Goal: Navigation & Orientation: Find specific page/section

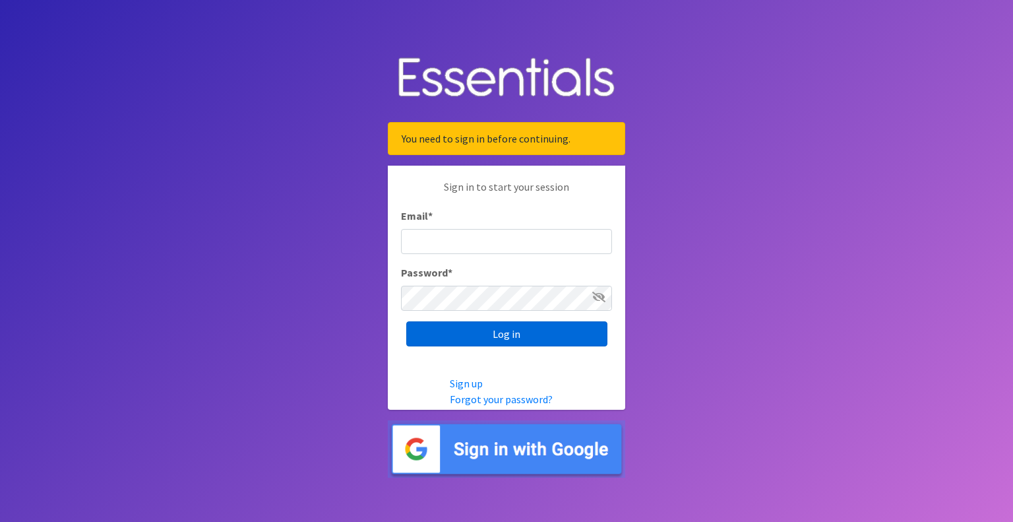
type input "outreach@carecollectiveswmi.org"
click at [516, 329] on input "Log in" at bounding box center [506, 333] width 201 height 25
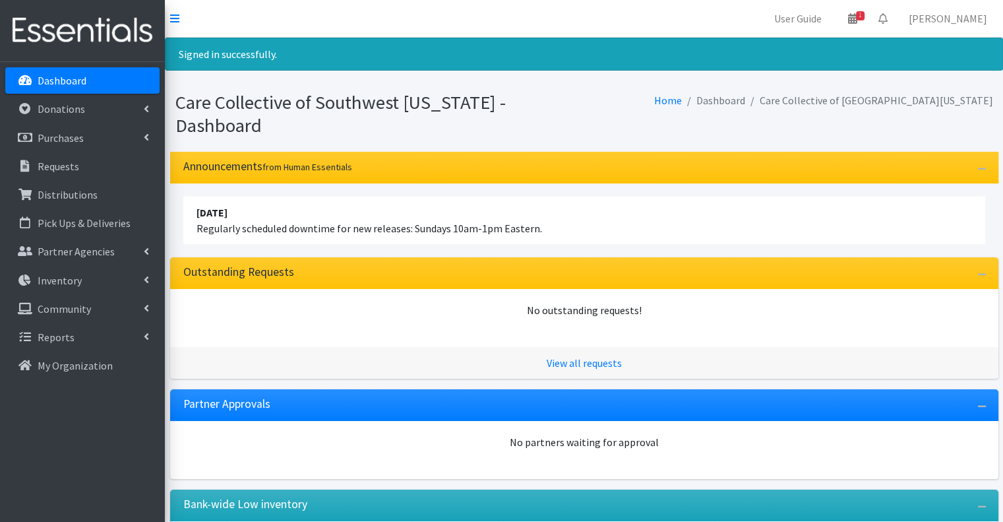
click at [683, 87] on div "Care Collective of Southwest Michigan - Dashboard Home Dashboard Care Collectiv…" at bounding box center [584, 116] width 838 height 71
click at [857, 20] on icon at bounding box center [852, 18] width 9 height 11
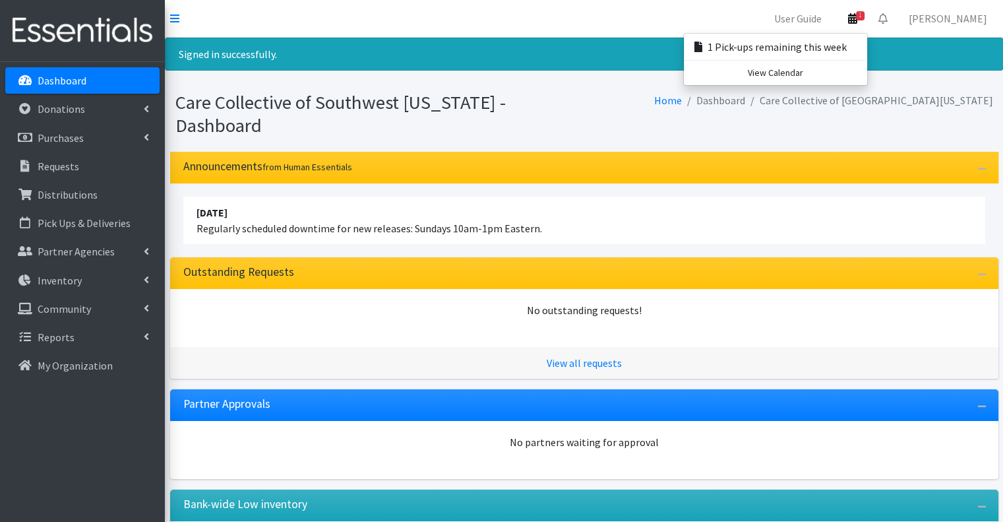
click at [585, 28] on nav "User Guide 1 1 Pick-ups remaining this week View Calendar 0 Requests 0 Partner …" at bounding box center [584, 19] width 838 height 38
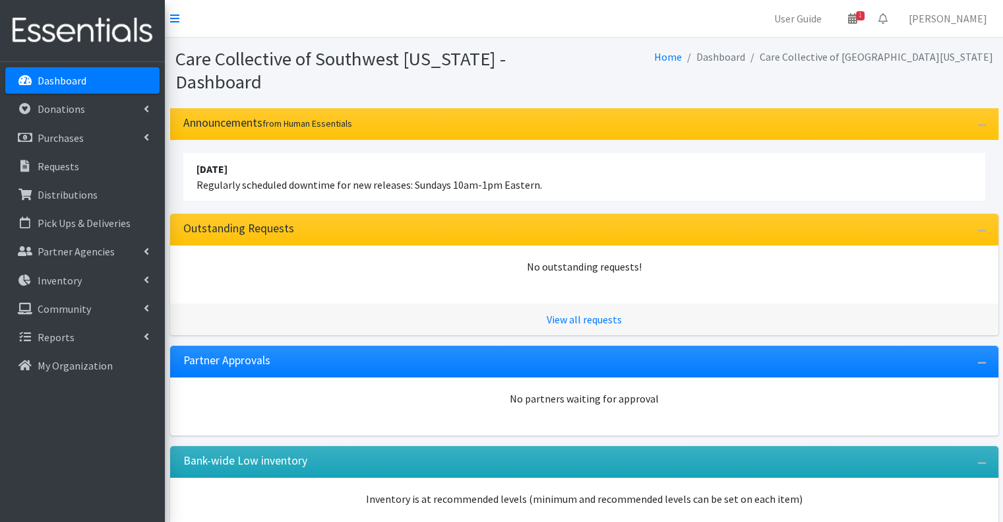
click at [579, 13] on nav "User Guide 1 1 Pick-ups remaining this week View Calendar 0 Requests 0 Partner …" at bounding box center [584, 19] width 838 height 38
click at [423, 26] on nav "User Guide 1 1 Pick-ups remaining this week View Calendar 0 Requests 0 Partner …" at bounding box center [584, 19] width 838 height 38
click at [118, 143] on link "Purchases" at bounding box center [82, 138] width 154 height 26
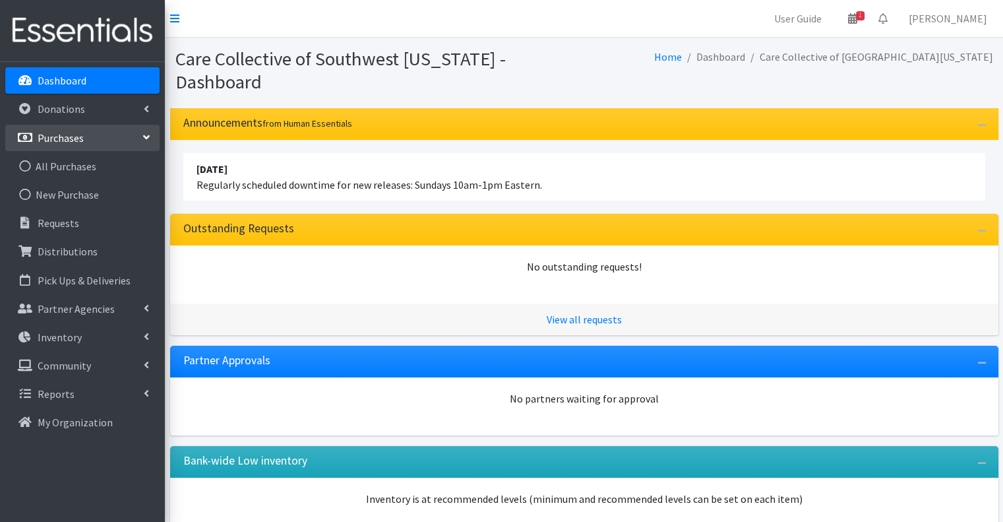
click at [118, 143] on link "Purchases" at bounding box center [82, 138] width 154 height 26
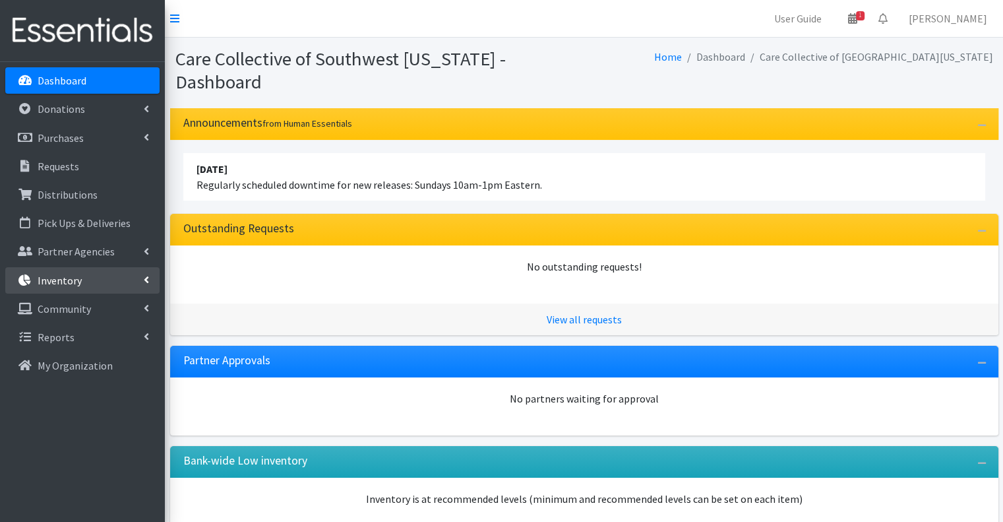
click at [109, 274] on link "Inventory" at bounding box center [82, 280] width 154 height 26
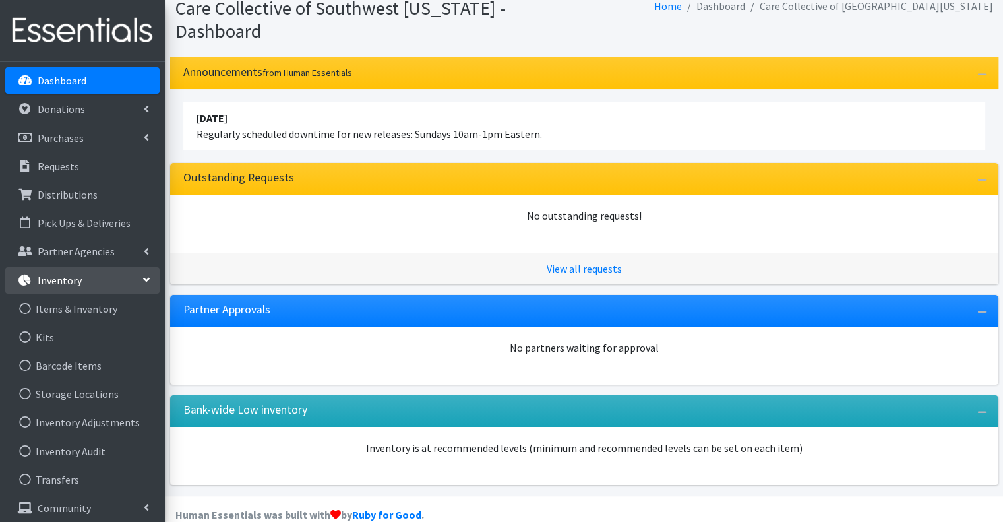
click at [127, 280] on link "Inventory" at bounding box center [82, 280] width 154 height 26
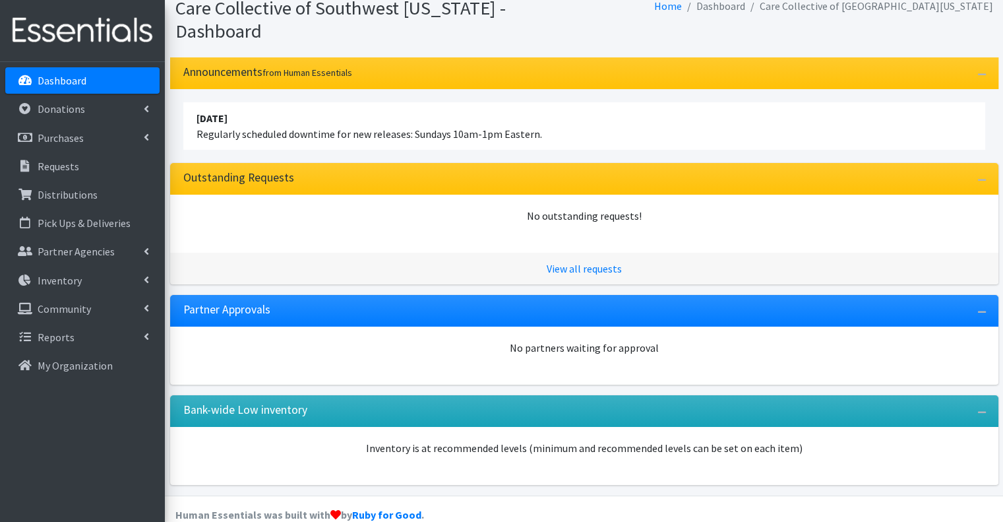
click at [115, 416] on div "Dashboard Donations All Donations New Donation Purchases All Purchases [GEOGRAP…" at bounding box center [82, 304] width 165 height 484
click at [150, 102] on link "Donations" at bounding box center [82, 109] width 154 height 26
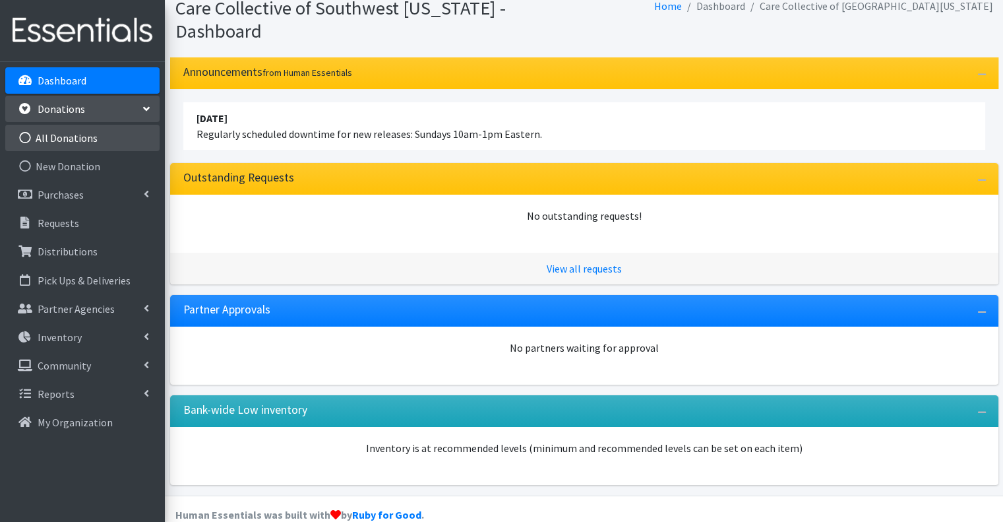
click at [127, 139] on link "All Donations" at bounding box center [82, 138] width 154 height 26
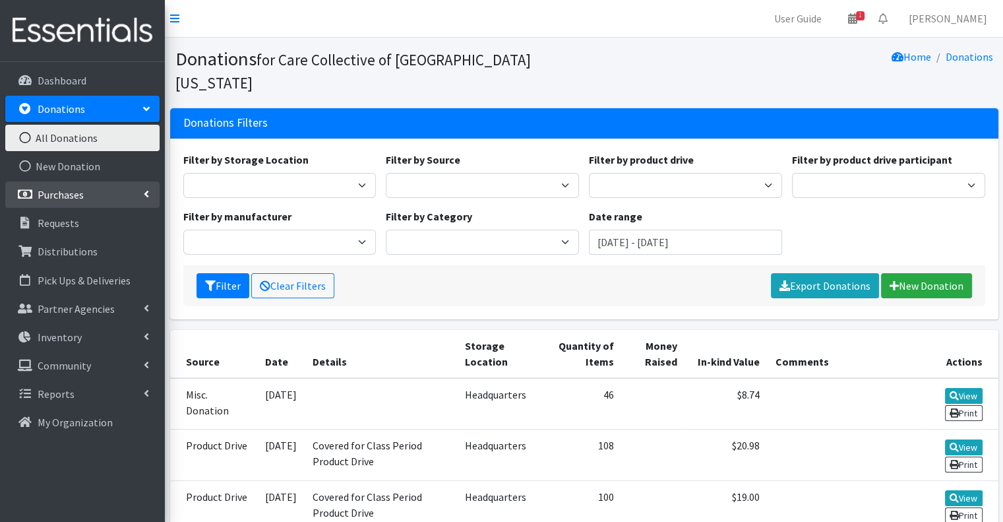
click at [123, 192] on link "Purchases" at bounding box center [82, 194] width 154 height 26
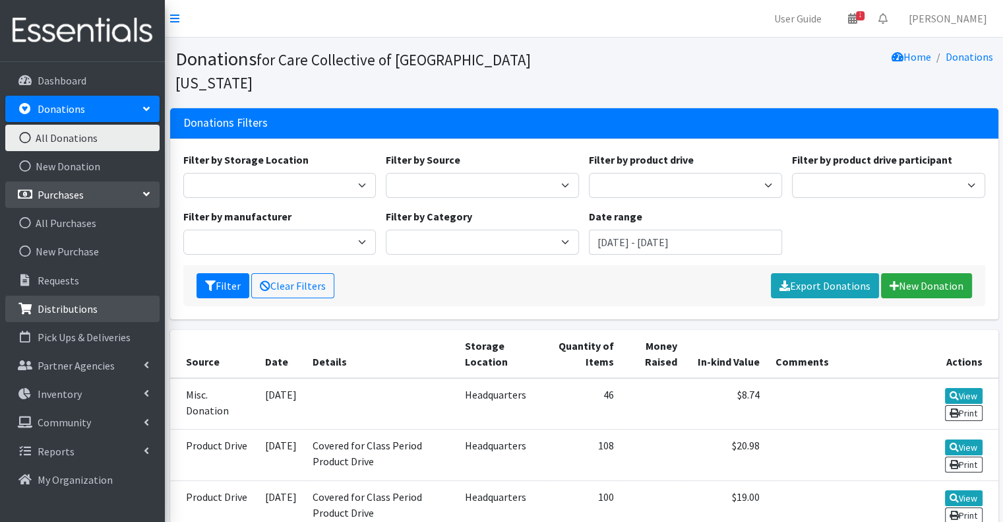
click at [100, 313] on link "Distributions" at bounding box center [82, 308] width 154 height 26
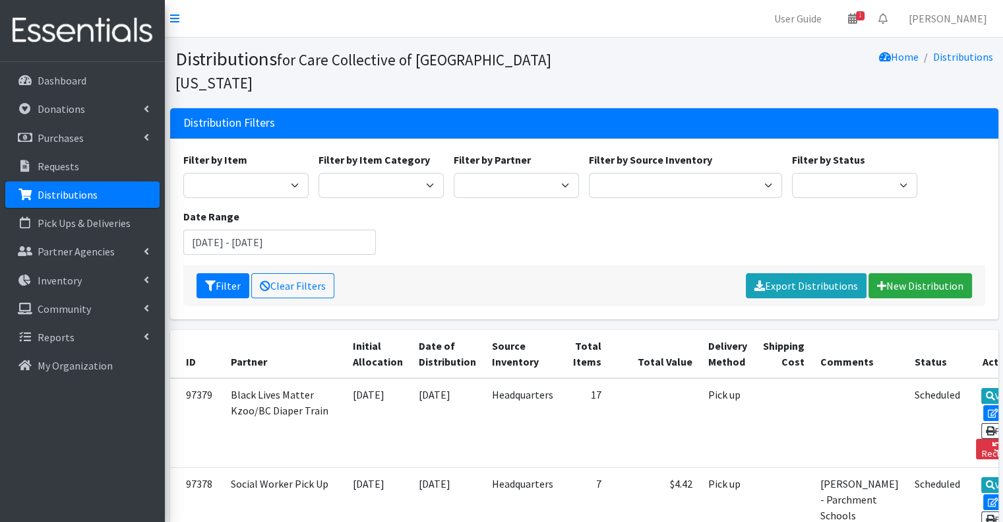
click at [84, 416] on div "Dashboard Donations All Donations New Donation Purchases All Purchases [GEOGRAP…" at bounding box center [82, 304] width 165 height 484
click at [179, 17] on icon at bounding box center [174, 18] width 9 height 11
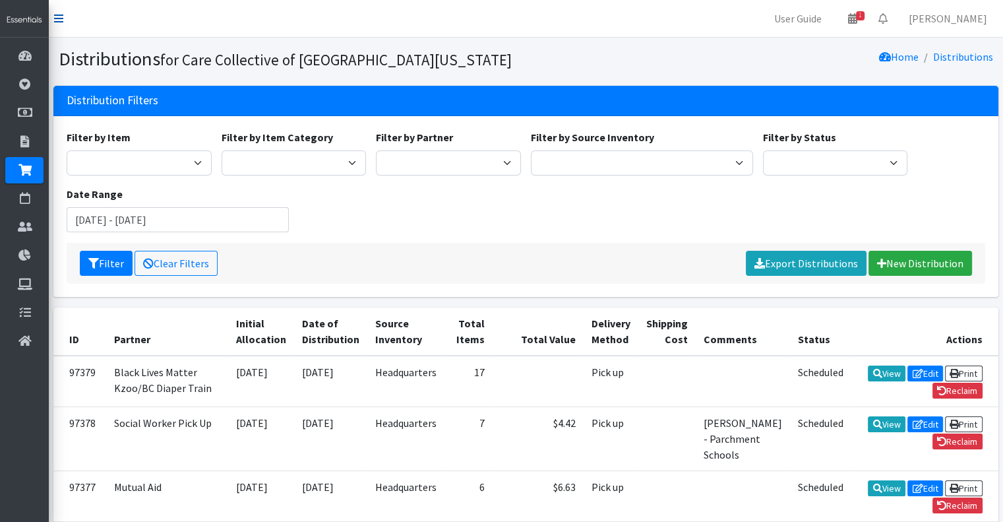
click at [60, 18] on icon at bounding box center [58, 18] width 9 height 11
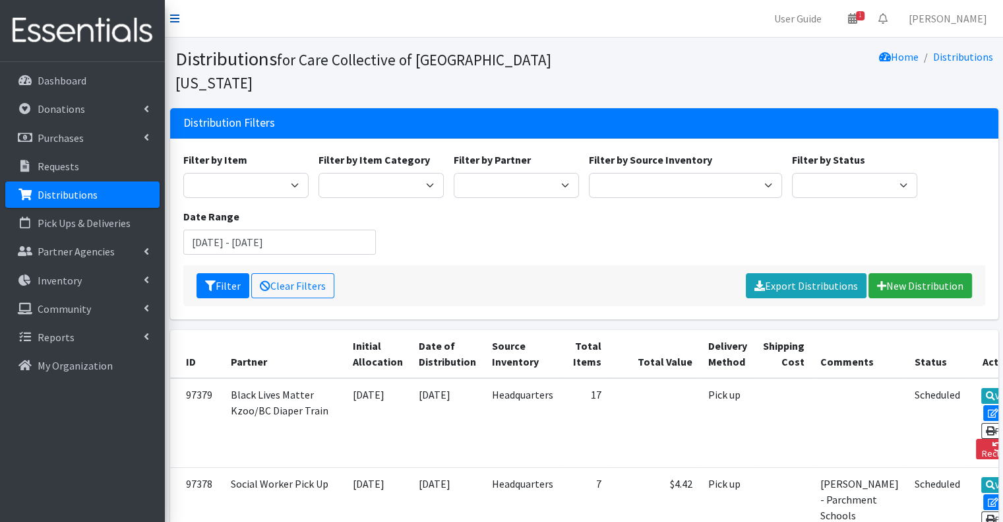
click at [173, 15] on icon at bounding box center [174, 18] width 9 height 11
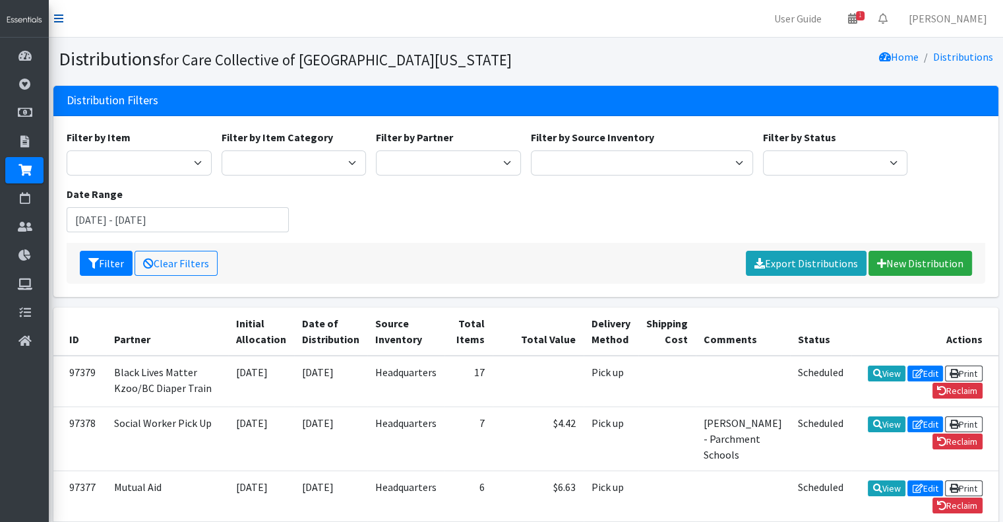
click at [59, 15] on icon at bounding box center [58, 18] width 9 height 11
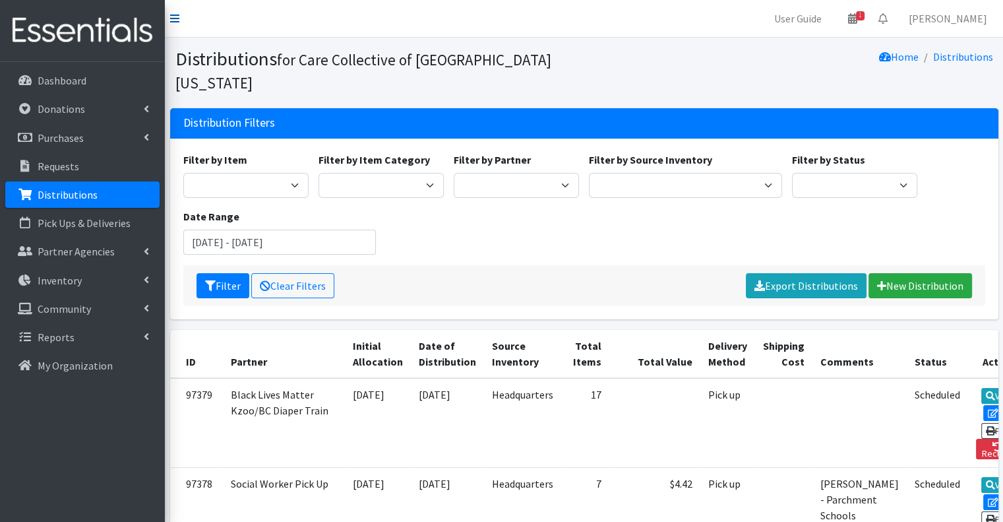
click at [177, 15] on icon at bounding box center [174, 18] width 9 height 11
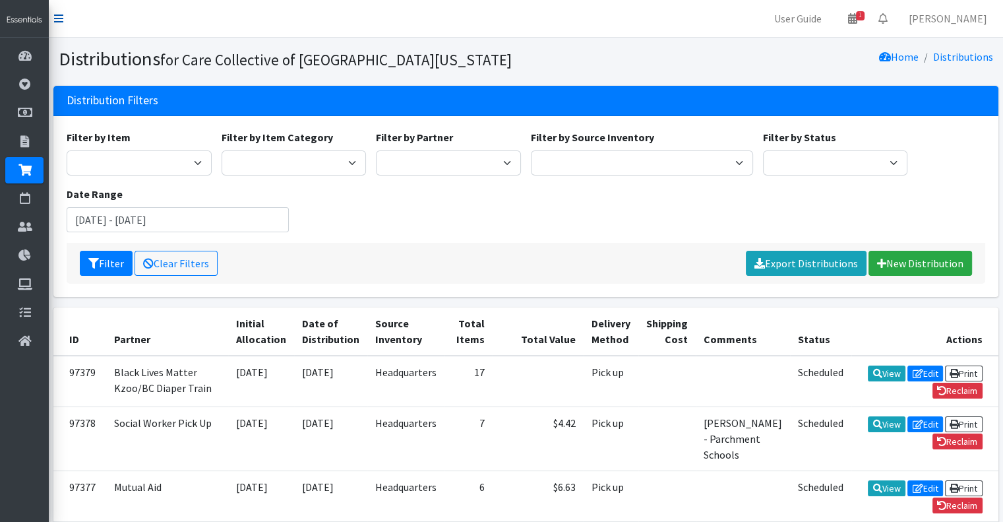
click at [61, 16] on icon at bounding box center [58, 18] width 9 height 11
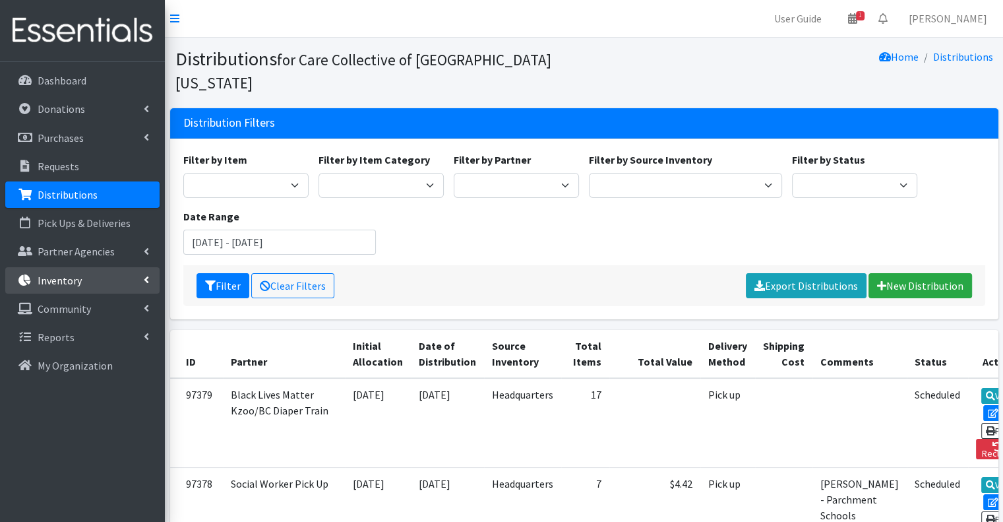
click at [124, 276] on link "Inventory" at bounding box center [82, 280] width 154 height 26
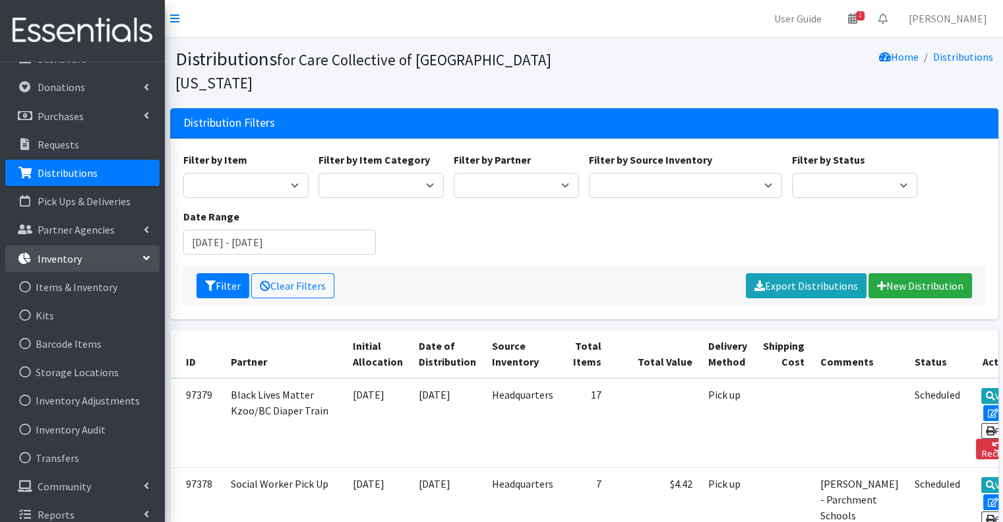
scroll to position [34, 0]
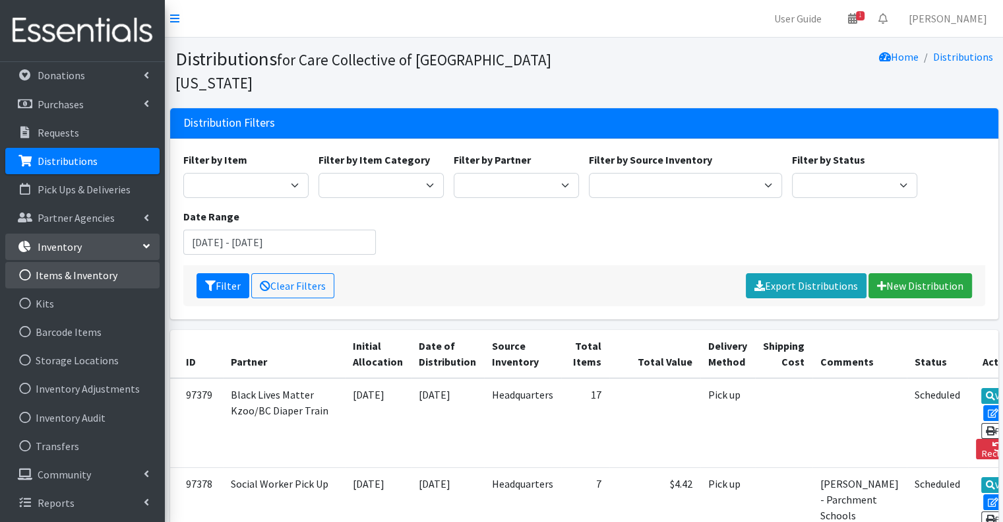
click at [120, 269] on link "Items & Inventory" at bounding box center [82, 275] width 154 height 26
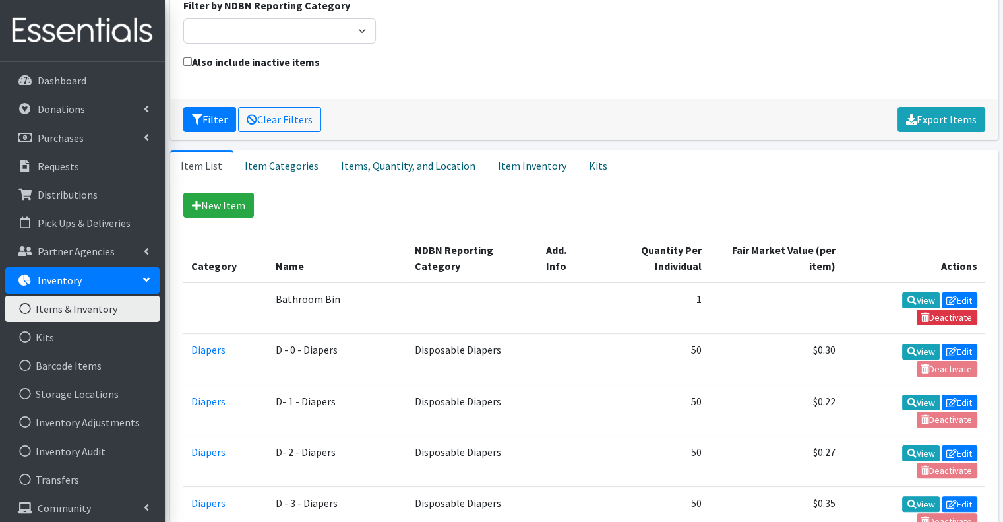
scroll to position [132, 0]
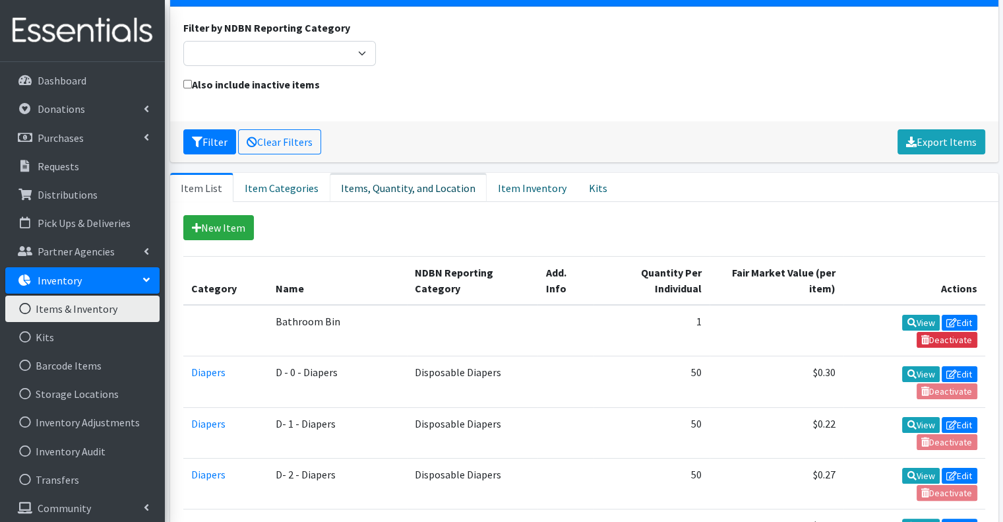
click at [418, 173] on link "Items, Quantity, and Location" at bounding box center [408, 187] width 157 height 29
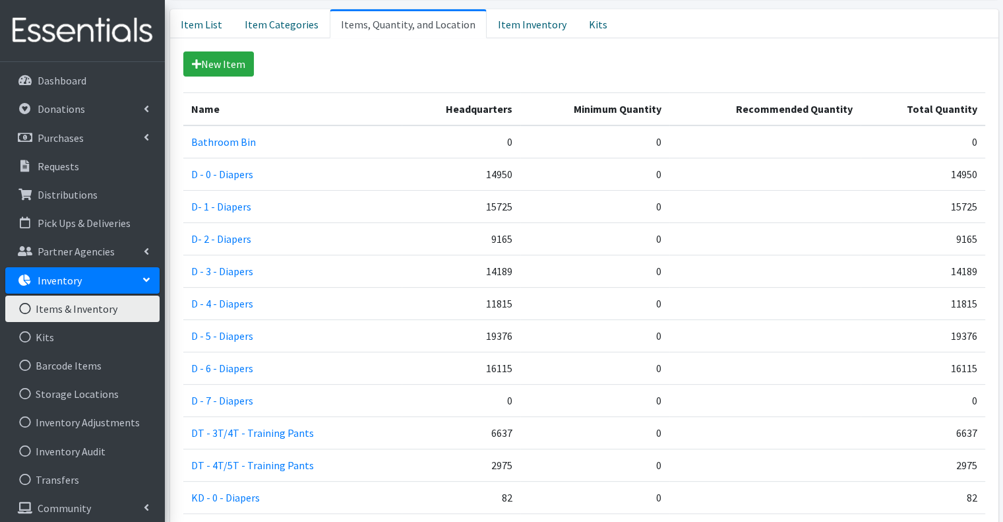
scroll to position [164, 0]
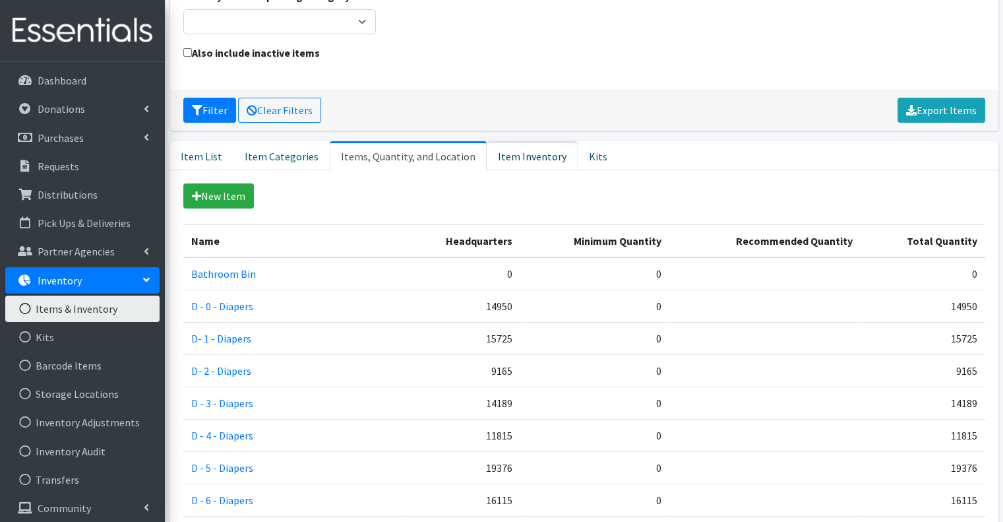
click at [503, 141] on link "Item Inventory" at bounding box center [532, 155] width 91 height 29
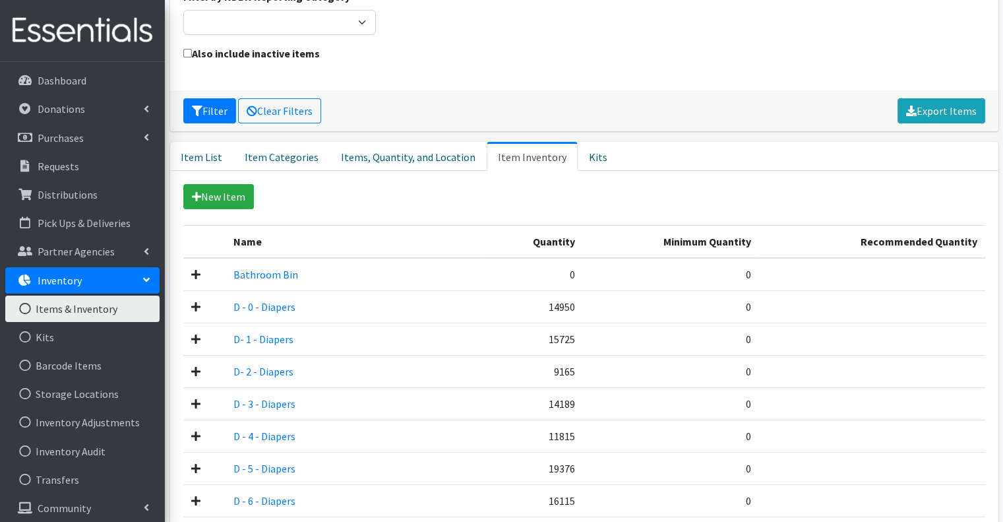
scroll to position [98, 0]
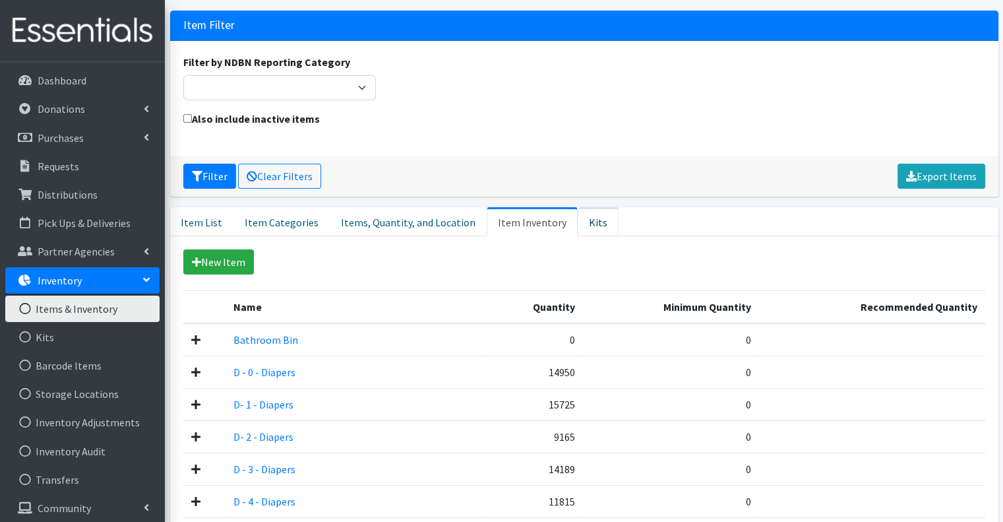
click at [578, 207] on link "Kits" at bounding box center [598, 221] width 41 height 29
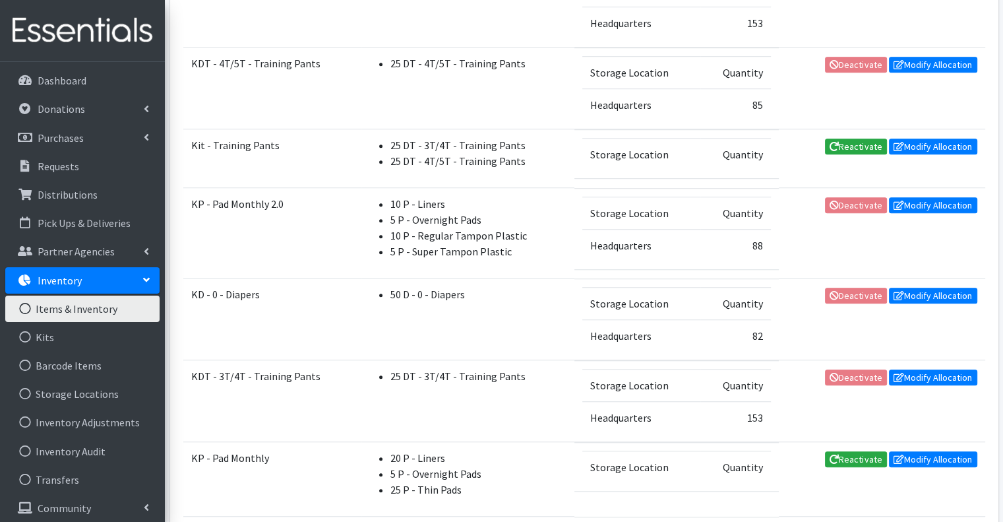
scroll to position [34, 0]
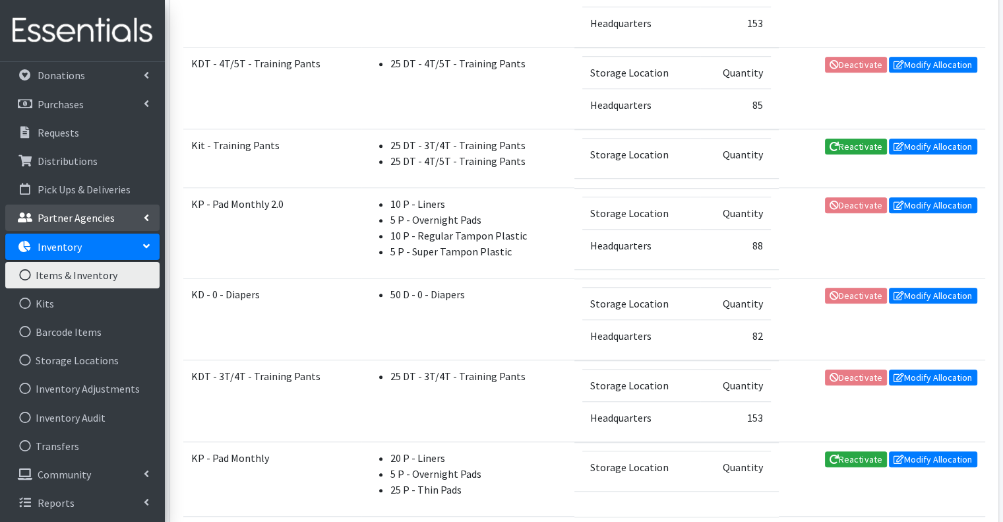
click at [143, 243] on icon at bounding box center [146, 245] width 11 height 5
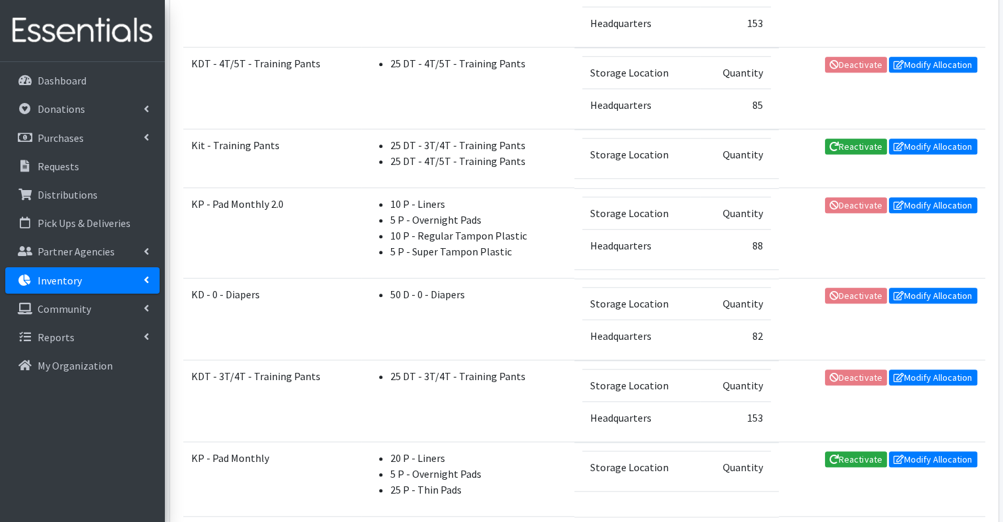
click at [142, 278] on link "Inventory" at bounding box center [82, 280] width 154 height 26
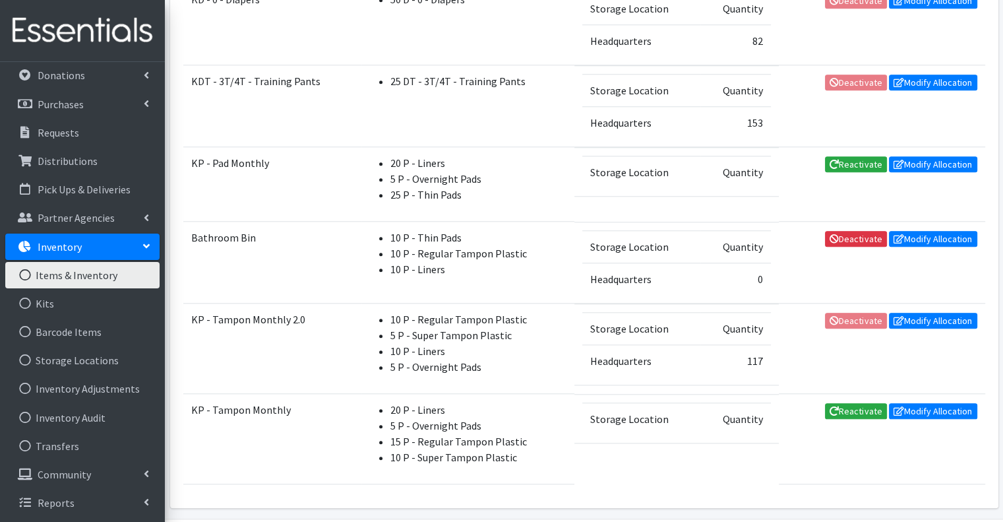
scroll to position [1233, 0]
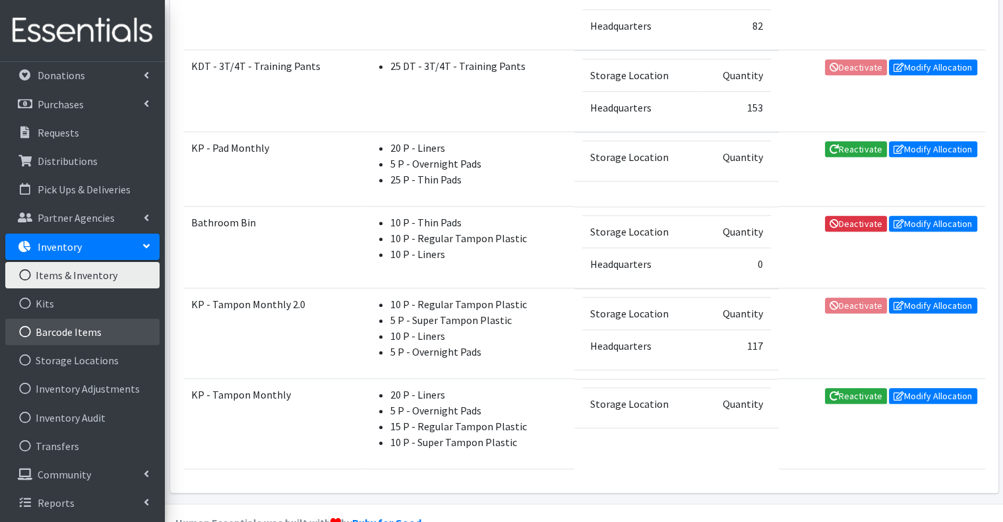
click at [98, 328] on link "Barcode Items" at bounding box center [82, 332] width 154 height 26
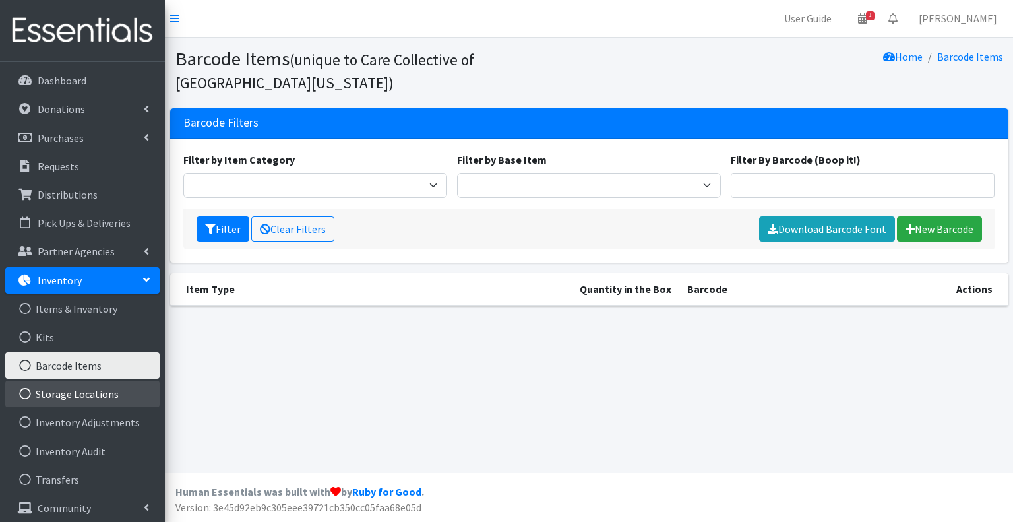
click at [75, 387] on link "Storage Locations" at bounding box center [82, 394] width 154 height 26
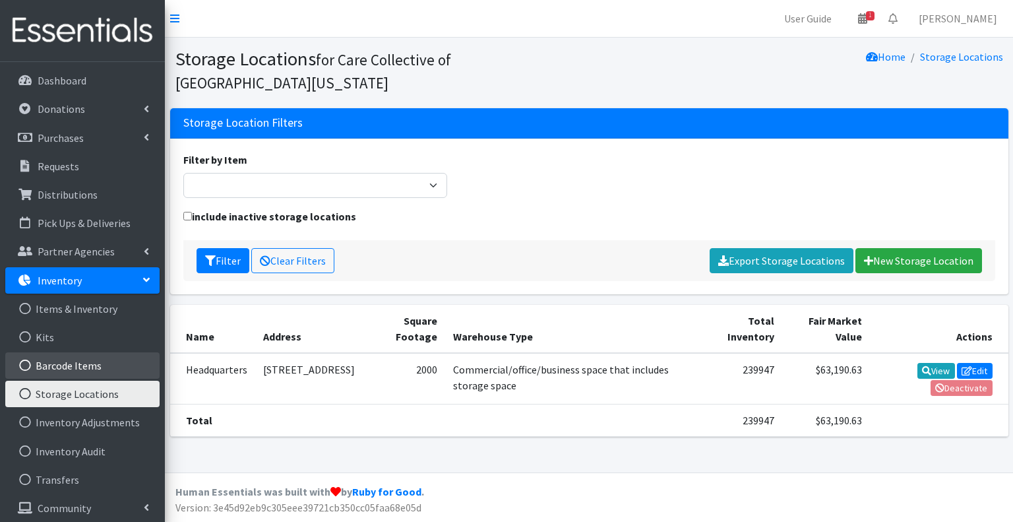
scroll to position [34, 0]
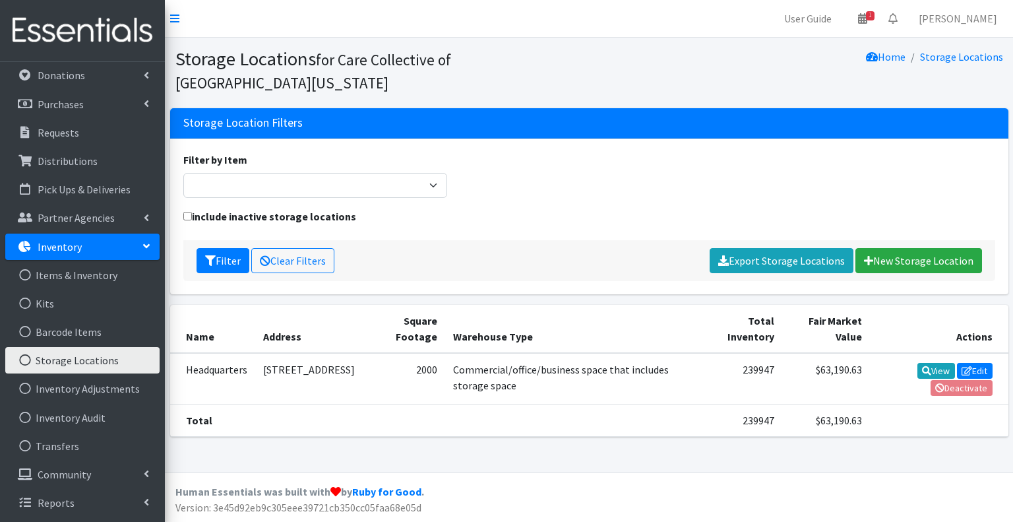
click at [557, 152] on div "Filter by Item Bathroom Bin D - 0 - Diapers D - 3 - Diapers D - 4 - Diapers D -…" at bounding box center [589, 180] width 822 height 57
drag, startPoint x: 352, startPoint y: 1, endPoint x: 747, endPoint y: 90, distance: 405.1
click at [747, 108] on div "Storage Location Filters" at bounding box center [589, 123] width 838 height 30
click at [525, 152] on div "Filter by Item Bathroom Bin D - 0 - Diapers D - 3 - Diapers D - 4 - Diapers D -…" at bounding box center [589, 180] width 822 height 57
click at [107, 270] on link "Items & Inventory" at bounding box center [82, 275] width 154 height 26
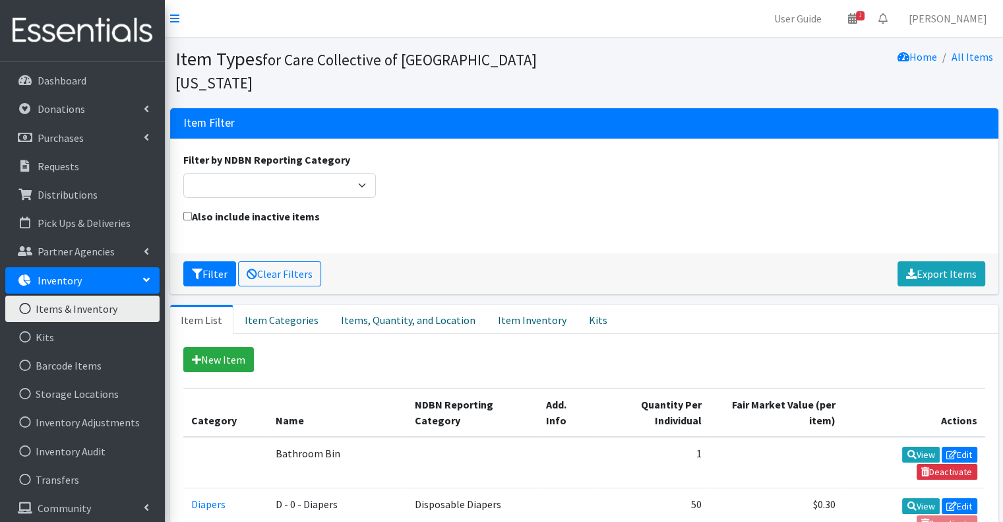
click at [435, 208] on div "Also include inactive items" at bounding box center [584, 224] width 812 height 32
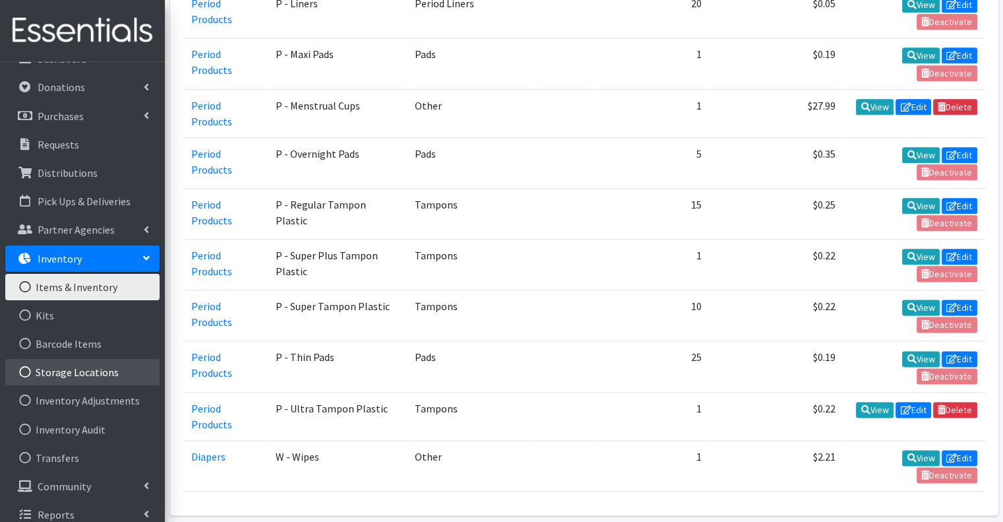
scroll to position [34, 0]
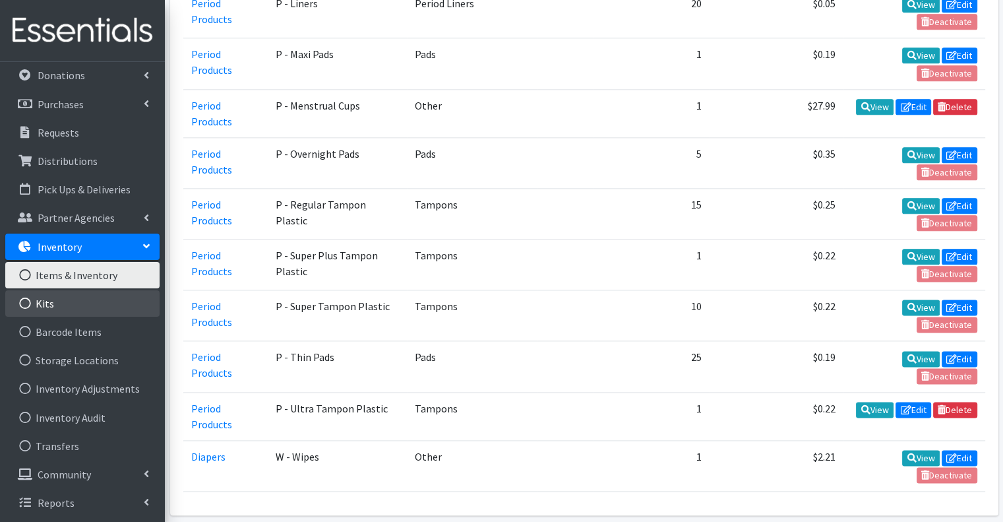
click at [104, 301] on link "Kits" at bounding box center [82, 303] width 154 height 26
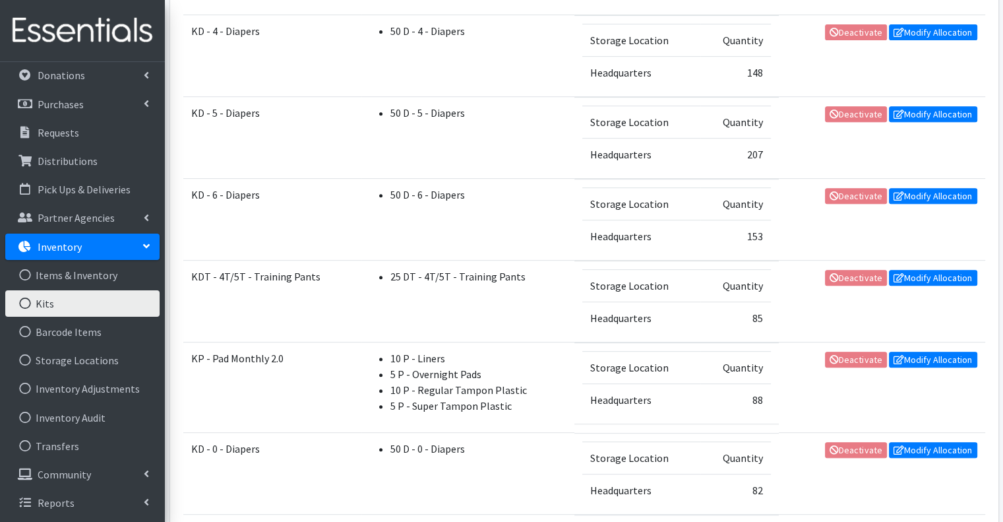
scroll to position [528, 0]
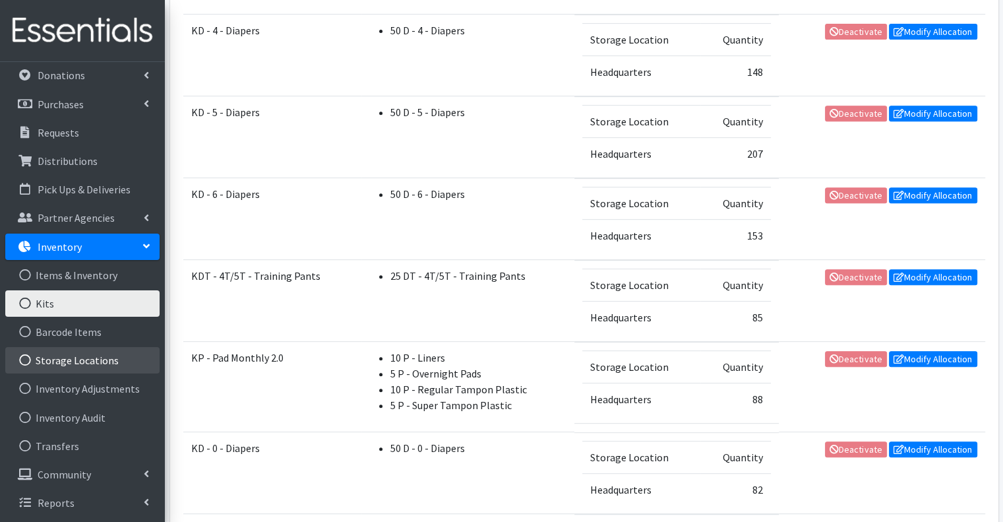
click at [90, 361] on link "Storage Locations" at bounding box center [82, 360] width 154 height 26
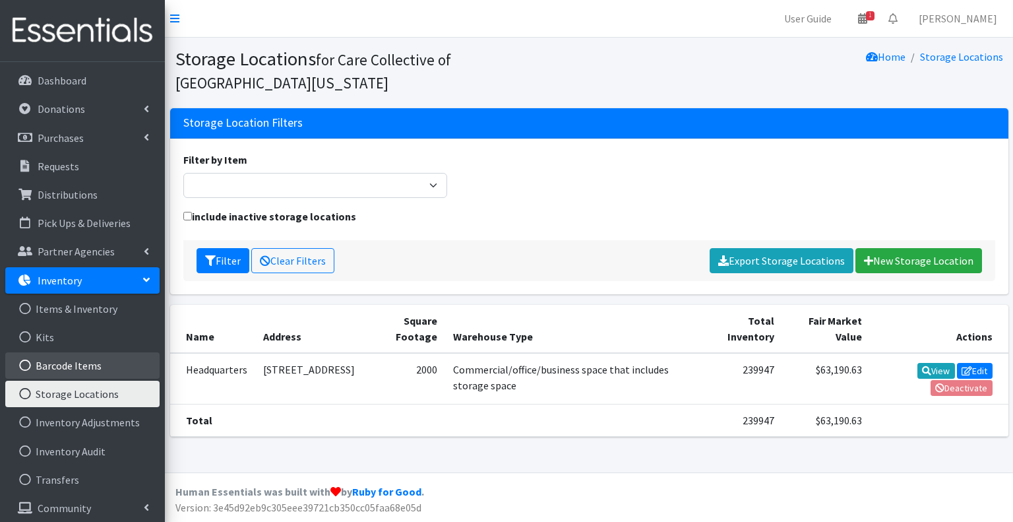
scroll to position [34, 0]
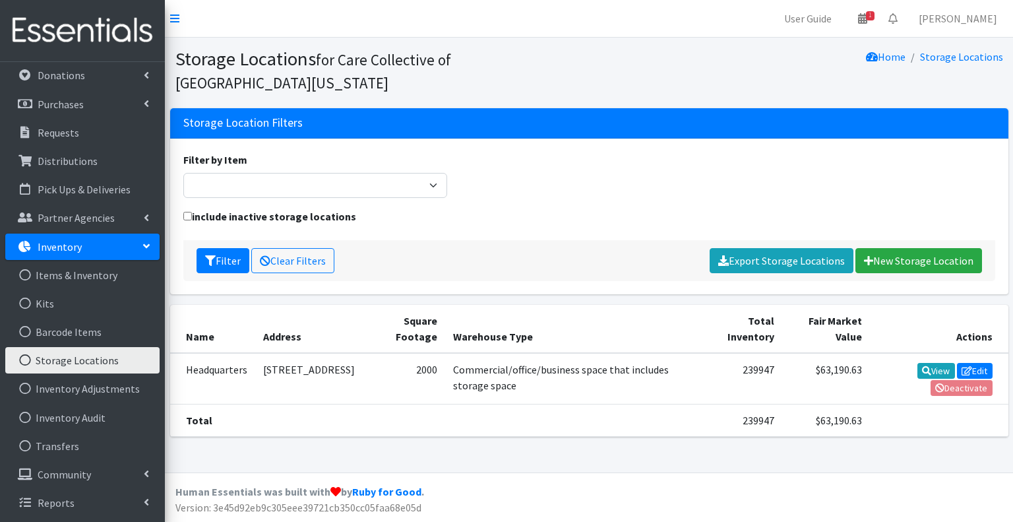
click at [148, 242] on link "Inventory" at bounding box center [82, 246] width 154 height 26
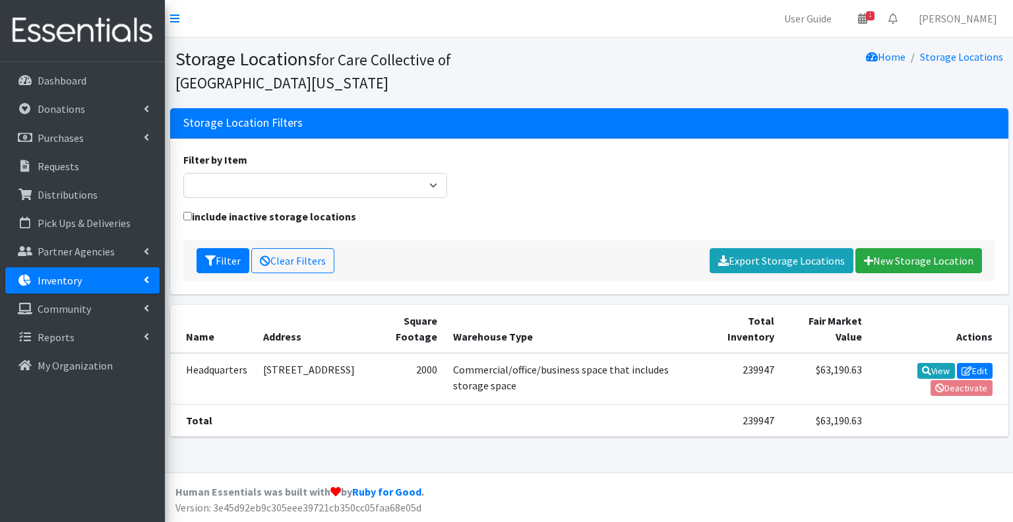
scroll to position [0, 0]
click at [134, 92] on link "Dashboard" at bounding box center [82, 80] width 154 height 26
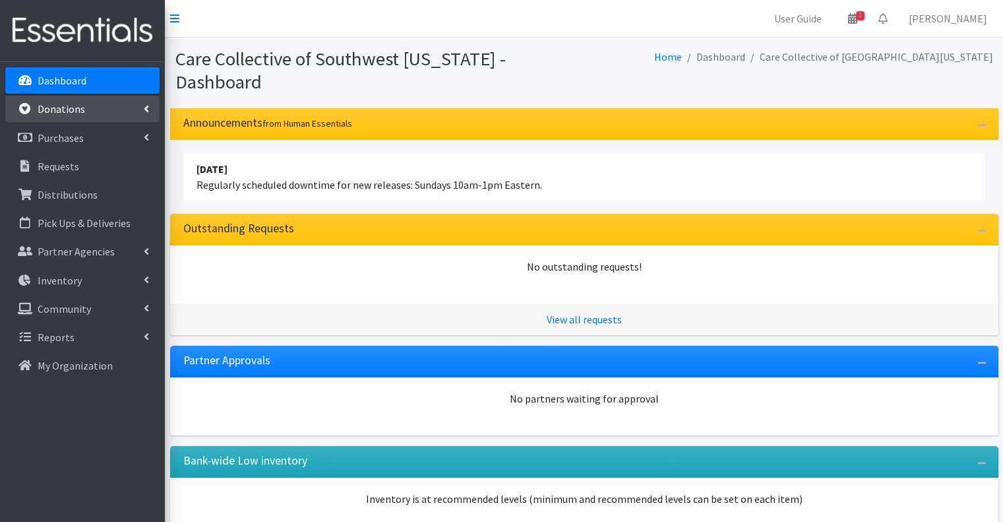
click at [133, 104] on link "Donations" at bounding box center [82, 109] width 154 height 26
click at [150, 97] on link "Donations" at bounding box center [82, 109] width 154 height 26
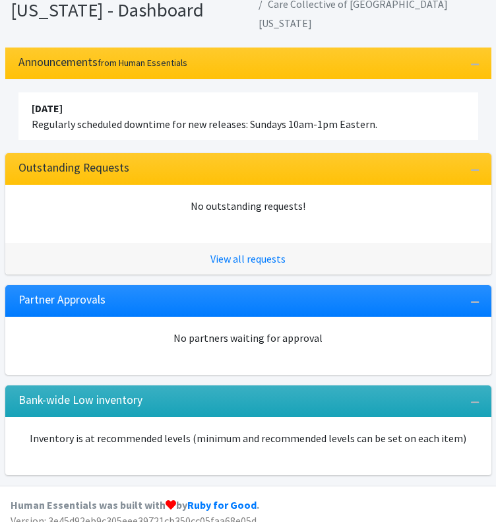
scroll to position [74, 0]
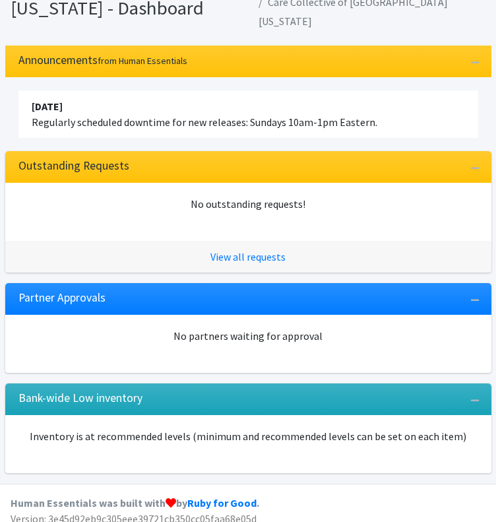
click at [437, 245] on div "View all requests" at bounding box center [248, 257] width 486 height 32
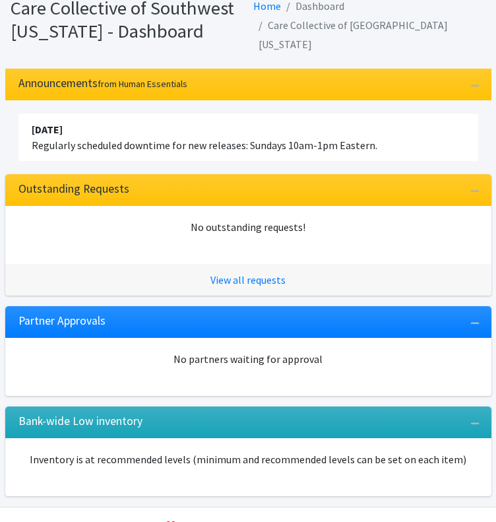
scroll to position [0, 0]
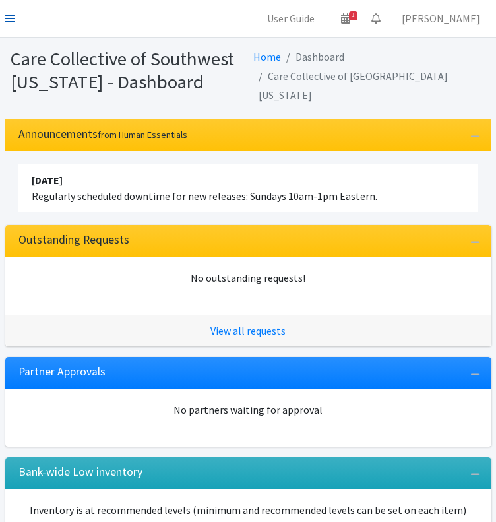
click at [14, 20] on icon at bounding box center [9, 18] width 9 height 11
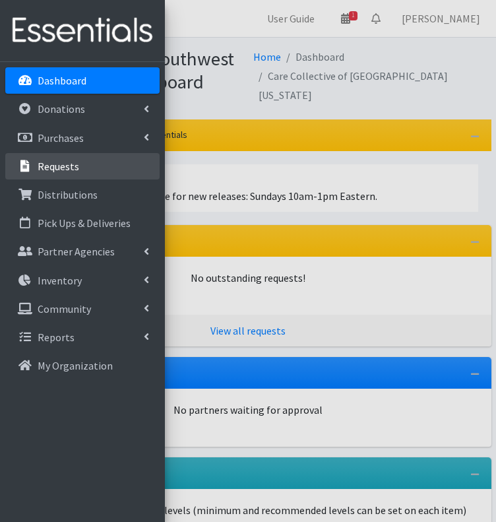
click at [73, 162] on p "Requests" at bounding box center [59, 166] width 42 height 13
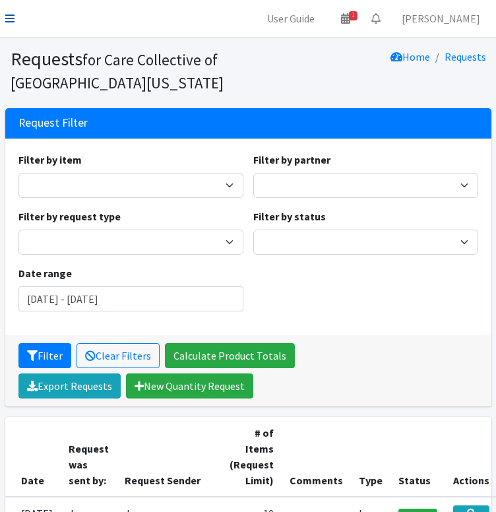
click at [13, 13] on icon at bounding box center [9, 18] width 9 height 11
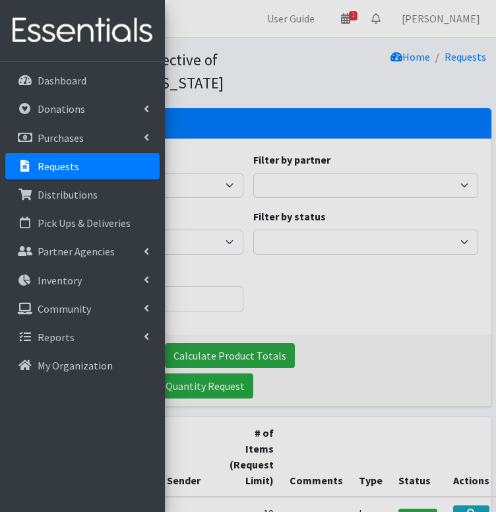
click at [235, 85] on div at bounding box center [248, 256] width 496 height 512
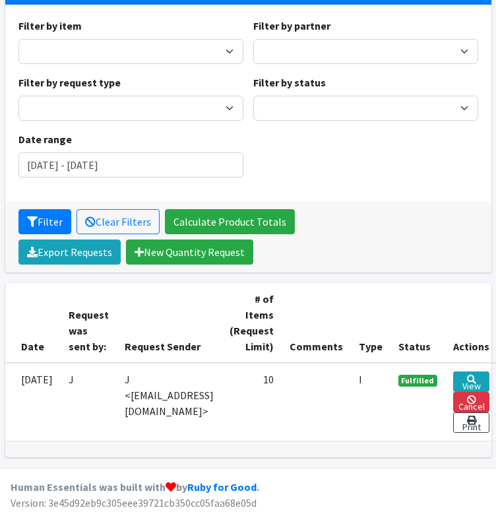
scroll to position [137, 0]
